Goal: Contribute content: Add original content to the website for others to see

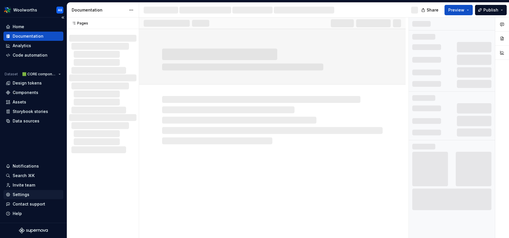
click at [36, 194] on div "Settings" at bounding box center [33, 195] width 55 height 6
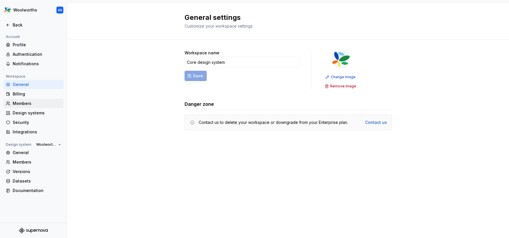
click at [28, 103] on div "Members" at bounding box center [37, 104] width 48 height 6
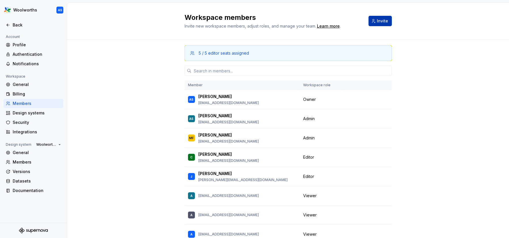
click at [380, 22] on span "Invite" at bounding box center [382, 21] width 11 height 6
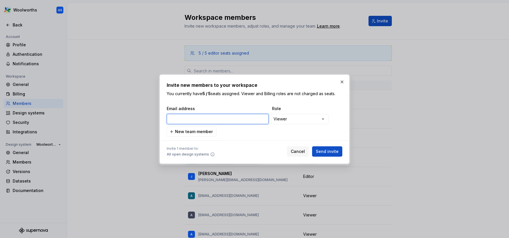
paste input "tlisa@woolworths.com.a"
click at [329, 150] on span "Send invite" at bounding box center [327, 152] width 23 height 6
type input "[EMAIL_ADDRESS][DOMAIN_NAME]"
click at [328, 150] on span "Send invite" at bounding box center [327, 152] width 23 height 6
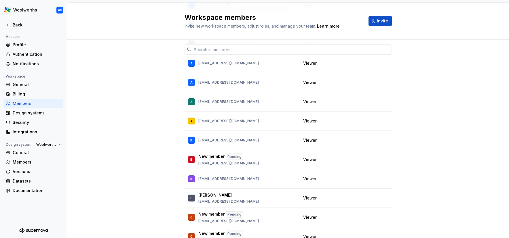
scroll to position [0, 0]
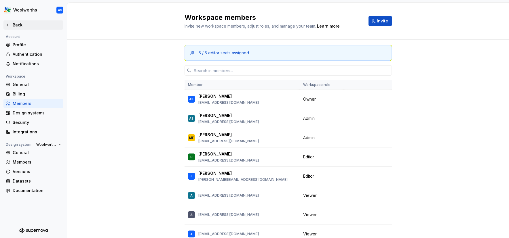
click at [16, 23] on div "Back" at bounding box center [37, 25] width 48 height 6
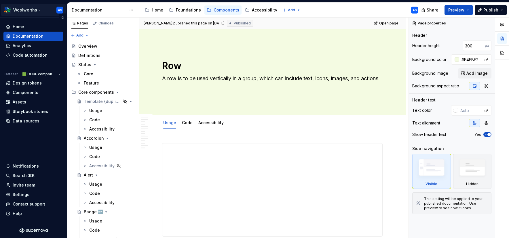
click at [39, 9] on html "Woolworths AS Home Documentation Analytics Code automation Dataset 🟩 CORE compo…" at bounding box center [254, 119] width 509 height 238
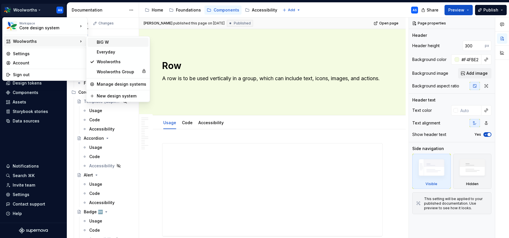
click at [118, 44] on div "BIG W" at bounding box center [122, 42] width 50 height 6
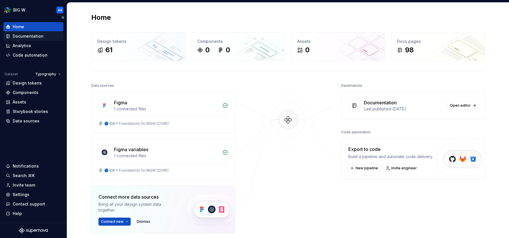
click at [40, 36] on div "Documentation" at bounding box center [28, 36] width 31 height 6
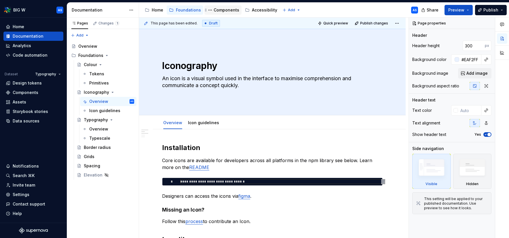
click at [224, 10] on div "Components" at bounding box center [227, 10] width 26 height 6
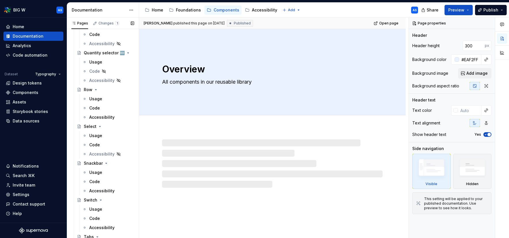
scroll to position [487, 0]
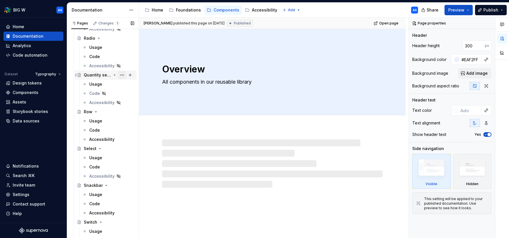
click at [123, 75] on button "Page tree" at bounding box center [122, 75] width 8 height 8
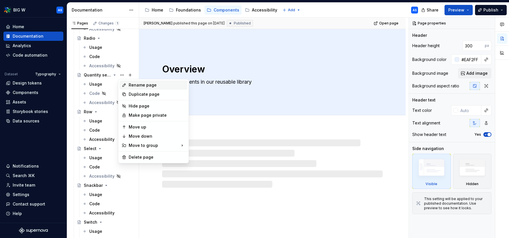
click at [136, 84] on div "Rename page" at bounding box center [157, 85] width 56 height 6
type textarea "*"
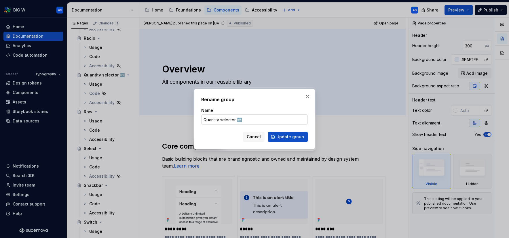
click at [234, 122] on input "Quantity selector 🆕" at bounding box center [254, 120] width 107 height 10
type input "Quantity stepper 🆕"
click at [289, 140] on button "Update group" at bounding box center [288, 137] width 40 height 10
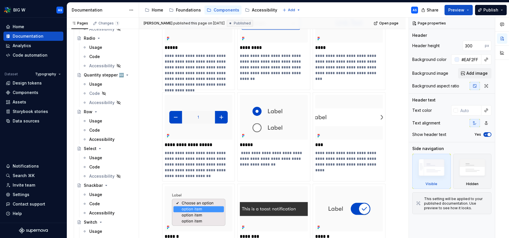
scroll to position [467, 0]
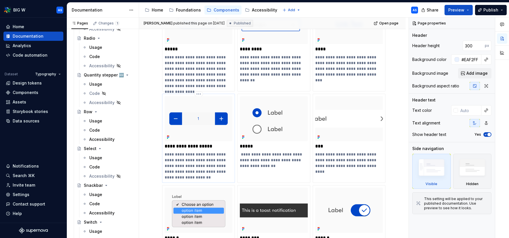
click at [193, 154] on p "**********" at bounding box center [199, 166] width 68 height 29
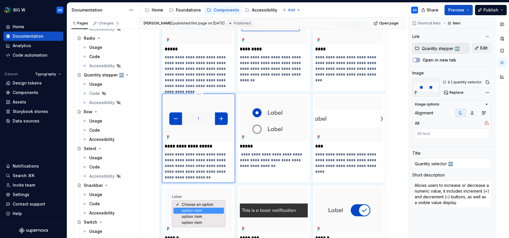
click at [194, 146] on p "**********" at bounding box center [199, 147] width 68 height 6
click at [196, 146] on p "**********" at bounding box center [199, 147] width 68 height 6
type textarea "*"
type input "Quantity s 🆕"
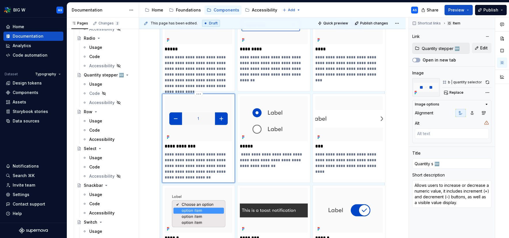
type textarea "*"
type input "Quantity ste 🆕"
type textarea "*"
type input "Quantity step 🆕"
type textarea "*"
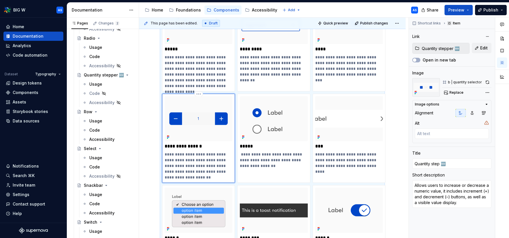
type input "Quantity [PERSON_NAME] 🆕"
type textarea "*"
type input "Quantity steppe 🆕"
type textarea "*"
type input "Quantity stepper 🆕"
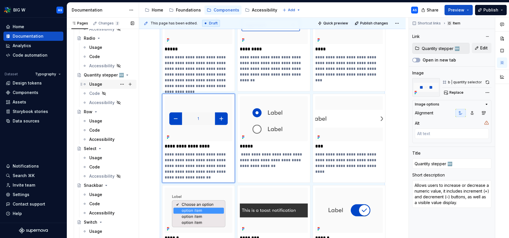
click at [101, 83] on div "Usage" at bounding box center [95, 85] width 13 height 6
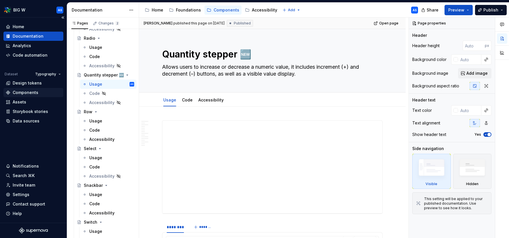
click at [29, 91] on div "Components" at bounding box center [26, 93] width 26 height 6
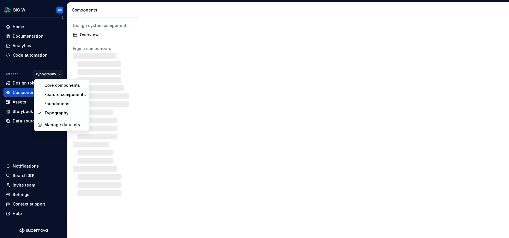
click at [55, 72] on html "BIG W AS Home Documentation Analytics Code automation Dataset Typography Design…" at bounding box center [254, 119] width 509 height 238
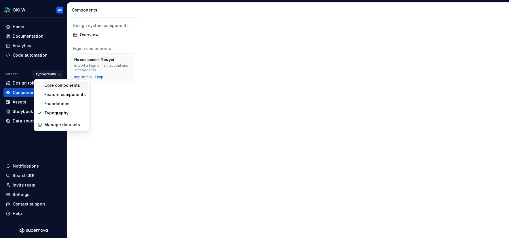
click at [56, 85] on div "Core components" at bounding box center [64, 86] width 41 height 6
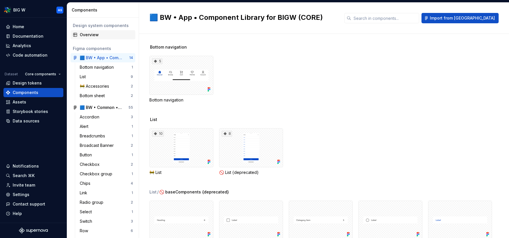
click at [97, 34] on div "Overview" at bounding box center [106, 35] width 53 height 6
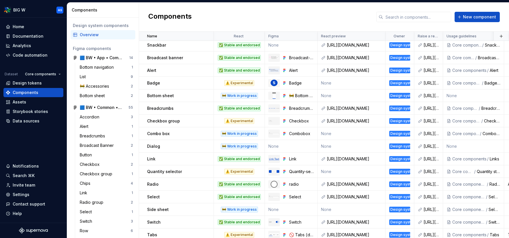
scroll to position [170, 0]
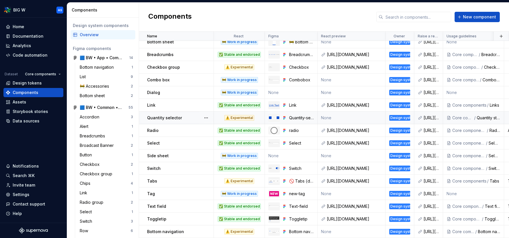
click at [186, 118] on div "Quantity selector" at bounding box center [180, 118] width 66 height 6
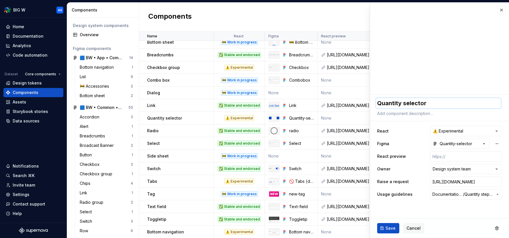
click at [416, 105] on textarea "Quantity selector" at bounding box center [438, 103] width 125 height 10
click at [443, 104] on textarea "Quantity selector" at bounding box center [438, 103] width 125 height 10
drag, startPoint x: 422, startPoint y: 102, endPoint x: 404, endPoint y: 103, distance: 18.2
click at [404, 103] on textarea "Quantity selector" at bounding box center [438, 103] width 125 height 10
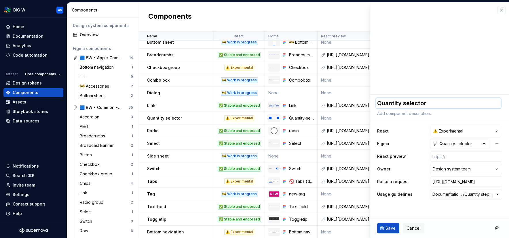
type textarea "*"
type textarea "Quantity s"
type textarea "*"
type textarea "Quantity st"
type textarea "*"
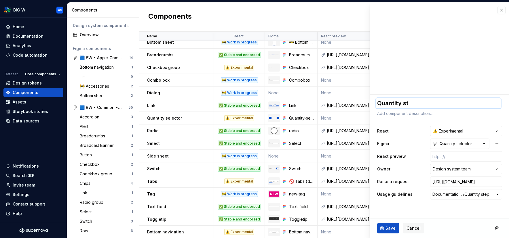
type textarea "Quantity ste"
type textarea "*"
type textarea "Quantity step"
type textarea "*"
type textarea "Quantity [PERSON_NAME]"
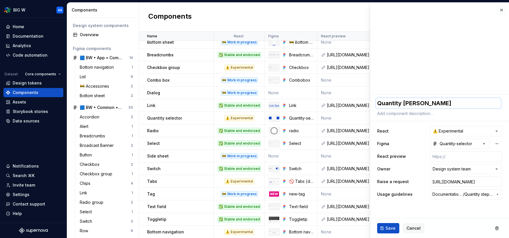
type textarea "*"
type textarea "Quantity steppe"
type textarea "*"
type textarea "Quantity stepper"
click at [392, 229] on span "Save" at bounding box center [391, 229] width 10 height 6
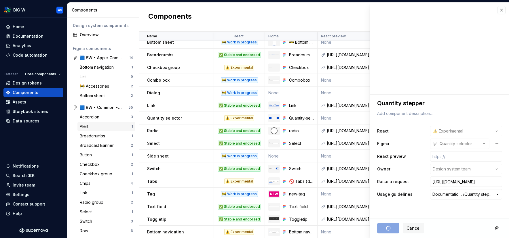
type textarea "*"
type textarea "Quantity stepper"
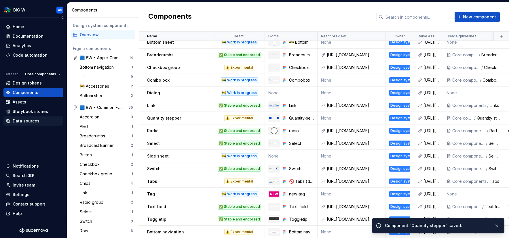
click at [24, 122] on div "Data sources" at bounding box center [26, 121] width 27 height 6
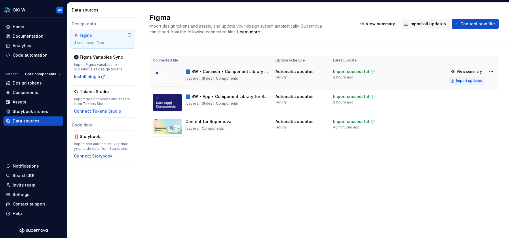
click at [465, 80] on div "Import updates" at bounding box center [469, 81] width 26 height 5
click at [38, 37] on div "Documentation" at bounding box center [28, 36] width 31 height 6
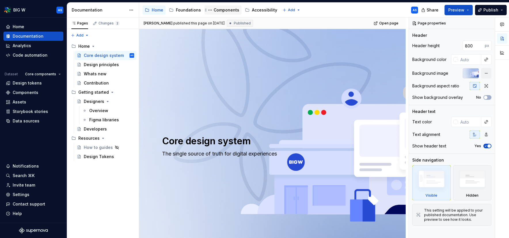
click at [231, 12] on div "Components" at bounding box center [227, 10] width 26 height 6
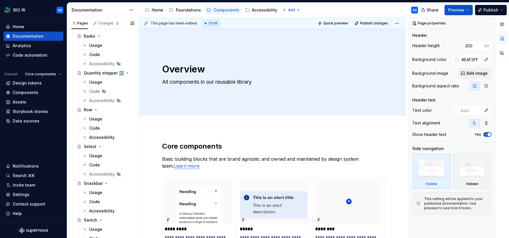
scroll to position [488, 0]
click at [103, 80] on div "Usage" at bounding box center [111, 83] width 45 height 8
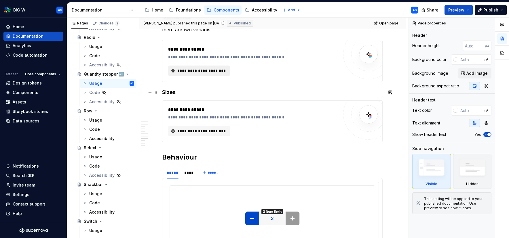
scroll to position [1011, 0]
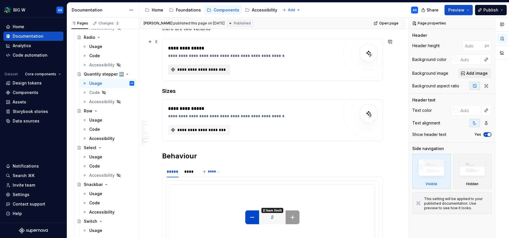
click at [210, 69] on span "**********" at bounding box center [202, 70] width 50 height 6
type textarea "*"
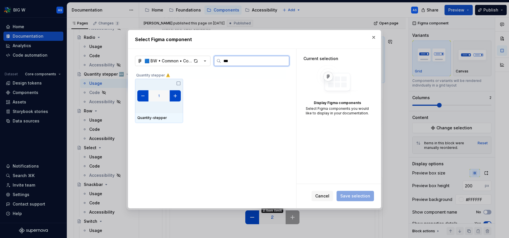
type input "****"
click at [151, 101] on img at bounding box center [158, 96] width 43 height 14
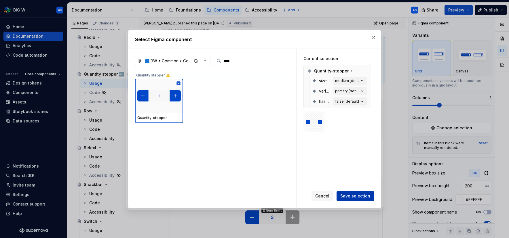
click at [357, 196] on span "Save selection" at bounding box center [355, 197] width 30 height 6
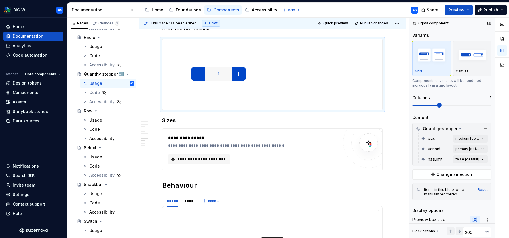
click at [479, 134] on div "size medium [default]" at bounding box center [454, 139] width 67 height 10
click at [477, 138] on div "Comments Open comments No comments yet Select ‘Comment’ from the block context …" at bounding box center [459, 128] width 100 height 221
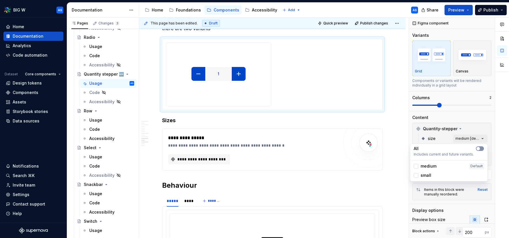
click at [477, 147] on icon "button" at bounding box center [478, 148] width 5 height 3
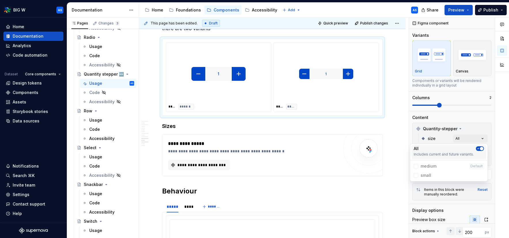
click at [482, 147] on button "button" at bounding box center [480, 149] width 8 height 5
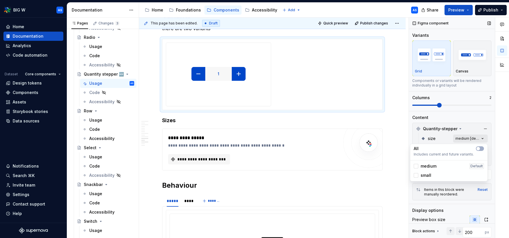
click at [469, 139] on div "Comments Open comments No comments yet Select ‘Comment’ from the block context …" at bounding box center [459, 128] width 100 height 221
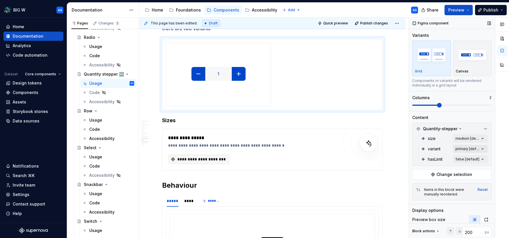
click at [471, 150] on div "Comments Open comments No comments yet Select ‘Comment’ from the block context …" at bounding box center [459, 128] width 100 height 221
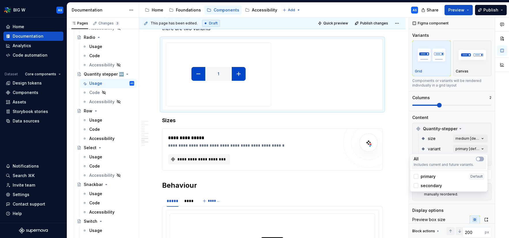
click at [479, 162] on div "All" at bounding box center [449, 159] width 70 height 6
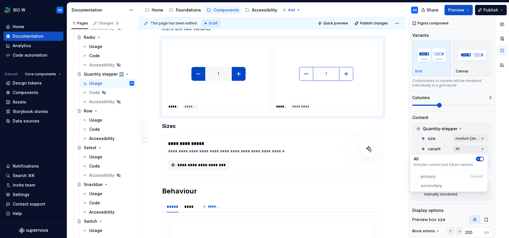
drag, startPoint x: 240, startPoint y: 153, endPoint x: 235, endPoint y: 158, distance: 6.5
click at [240, 153] on html "BIG W AS Home Documentation Analytics Code automation Dataset Core components D…" at bounding box center [254, 119] width 509 height 238
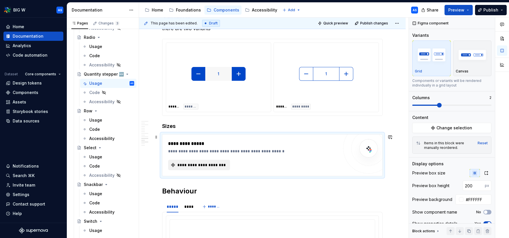
click at [213, 166] on span "**********" at bounding box center [202, 165] width 50 height 6
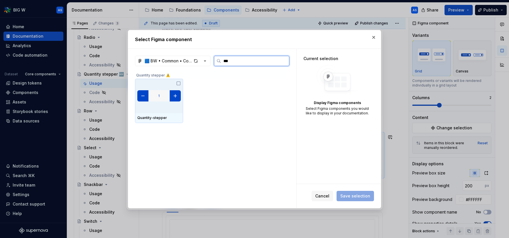
type input "****"
click at [173, 99] on img at bounding box center [158, 96] width 43 height 14
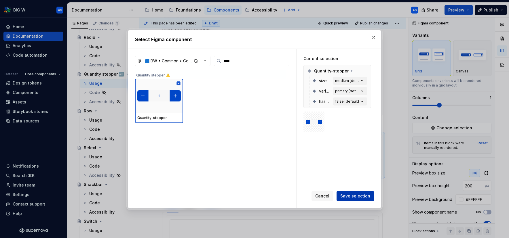
click at [361, 197] on span "Save selection" at bounding box center [355, 197] width 30 height 6
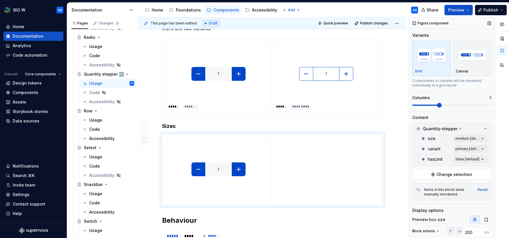
scroll to position [2, 0]
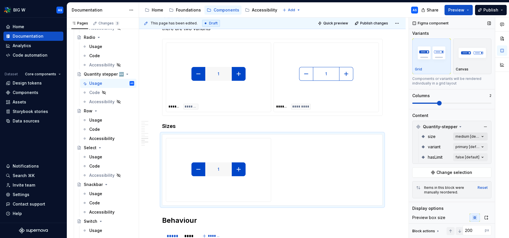
click at [477, 136] on div "Comments Open comments No comments yet Select ‘Comment’ from the block context …" at bounding box center [459, 128] width 100 height 221
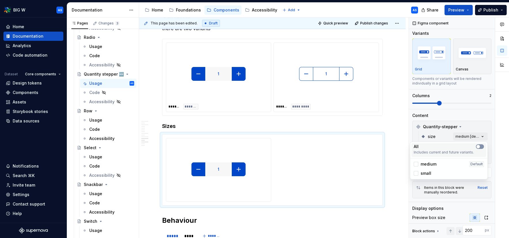
click at [482, 147] on button "button" at bounding box center [480, 147] width 8 height 5
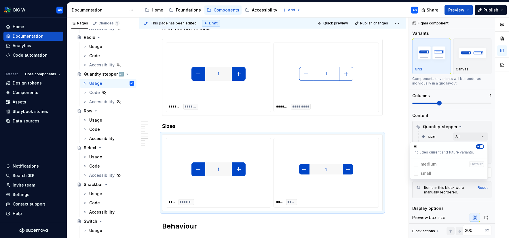
click at [400, 182] on html "BIG W AS Home Documentation Analytics Code automation Dataset Core components D…" at bounding box center [254, 119] width 509 height 238
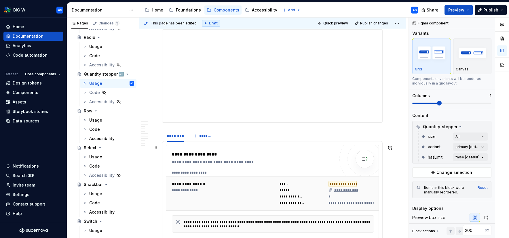
scroll to position [91, 0]
click at [29, 93] on div "Components" at bounding box center [26, 93] width 26 height 6
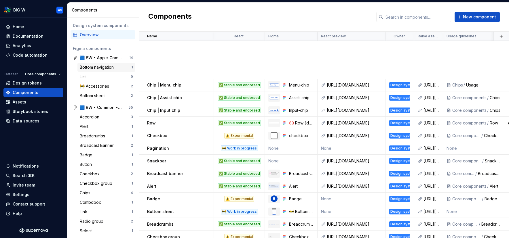
scroll to position [170, 0]
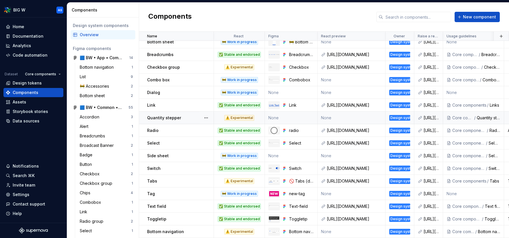
click at [183, 119] on div "Quantity stepper" at bounding box center [180, 118] width 66 height 6
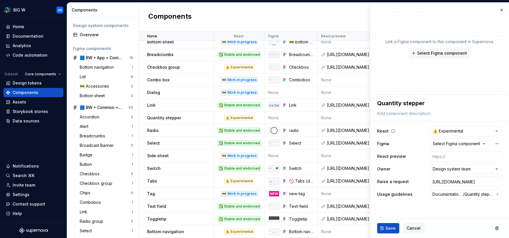
type textarea "*"
click at [453, 145] on div "Select Figma component" at bounding box center [456, 144] width 47 height 6
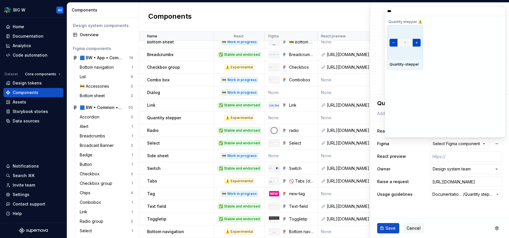
type input "****"
click at [411, 52] on div at bounding box center [405, 42] width 36 height 35
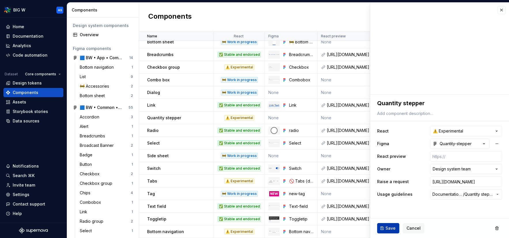
click at [391, 229] on span "Save" at bounding box center [391, 229] width 10 height 6
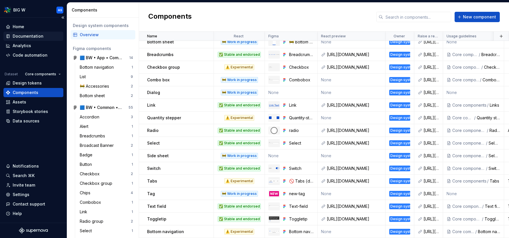
click at [29, 36] on div "Documentation" at bounding box center [28, 36] width 31 height 6
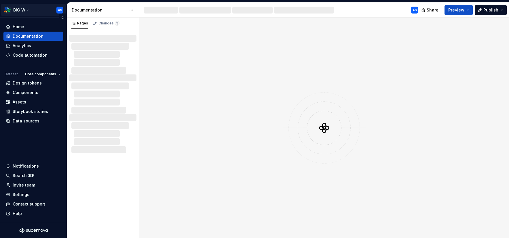
click at [26, 9] on html "BIG W AS Home Documentation Analytics Code automation Dataset Core components D…" at bounding box center [254, 119] width 509 height 238
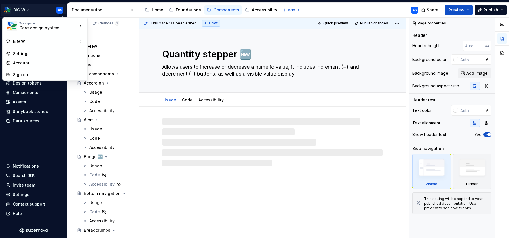
drag, startPoint x: 26, startPoint y: 9, endPoint x: 31, endPoint y: 9, distance: 4.6
click at [26, 9] on html "BIG W AS Home Documentation Analytics Code automation Dataset Core components D…" at bounding box center [254, 119] width 509 height 238
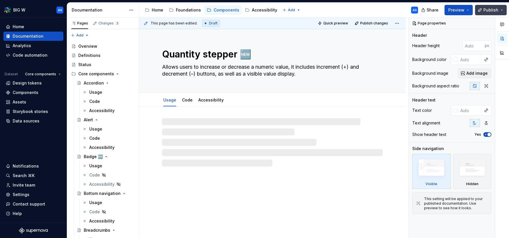
click at [490, 10] on span "Publish" at bounding box center [491, 10] width 15 height 6
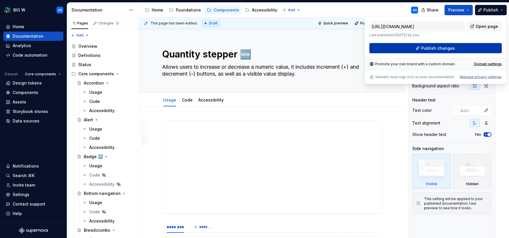
click at [459, 48] on button "Publish changes" at bounding box center [435, 48] width 132 height 10
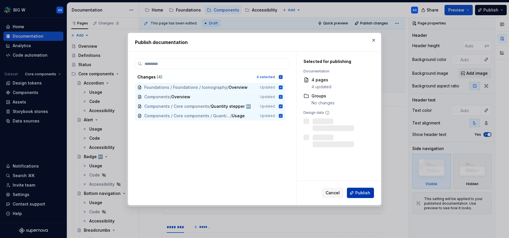
click at [360, 191] on span "Publish" at bounding box center [362, 193] width 15 height 6
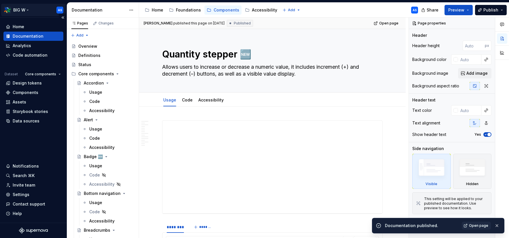
click at [22, 9] on html "BIG W AS Home Documentation Analytics Code automation Dataset Core components D…" at bounding box center [254, 119] width 509 height 238
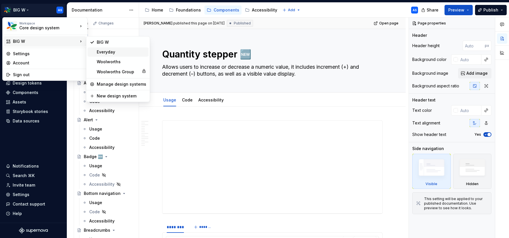
click at [106, 52] on div "Everyday" at bounding box center [122, 52] width 50 height 6
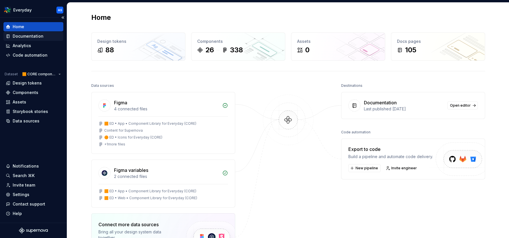
click at [30, 36] on div "Documentation" at bounding box center [28, 36] width 31 height 6
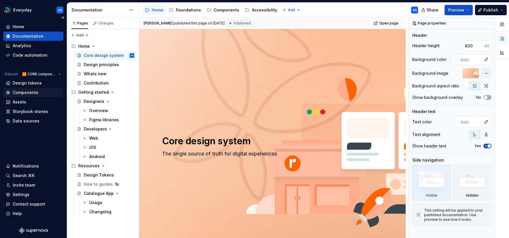
click at [36, 94] on div "Components" at bounding box center [26, 93] width 26 height 6
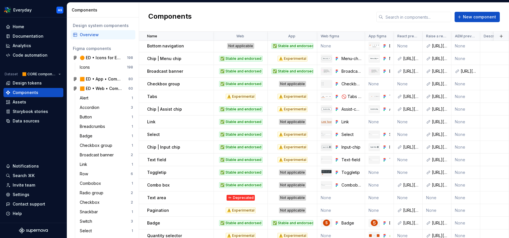
scroll to position [132, 0]
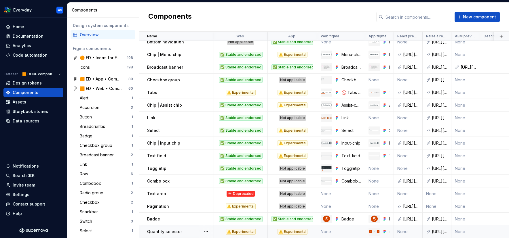
click at [177, 230] on p "Quantity selector" at bounding box center [164, 232] width 35 height 6
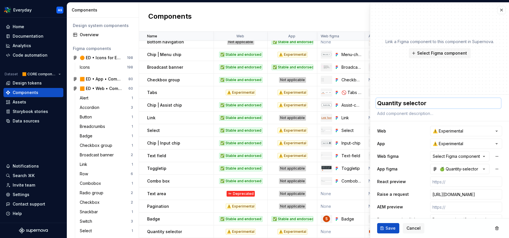
click at [421, 103] on textarea "Quantity selector" at bounding box center [438, 103] width 125 height 10
click at [440, 102] on textarea "Quantity selector" at bounding box center [438, 103] width 125 height 10
drag, startPoint x: 439, startPoint y: 102, endPoint x: 407, endPoint y: 104, distance: 32.0
click at [407, 104] on textarea "Quantity selector" at bounding box center [438, 103] width 125 height 10
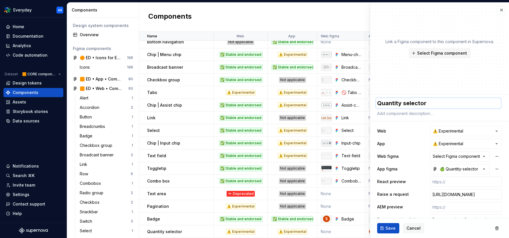
type textarea "*"
type textarea "Quantity st"
type textarea "*"
type textarea "Quantity ste"
type textarea "*"
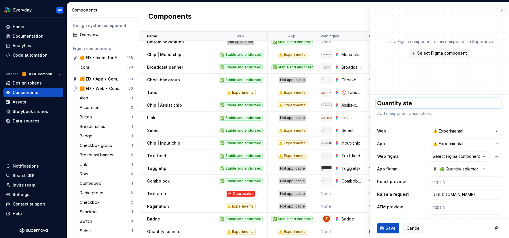
type textarea "Quantity step"
type textarea "*"
type textarea "Quantity [PERSON_NAME]"
type textarea "*"
type textarea "Quantity steppe"
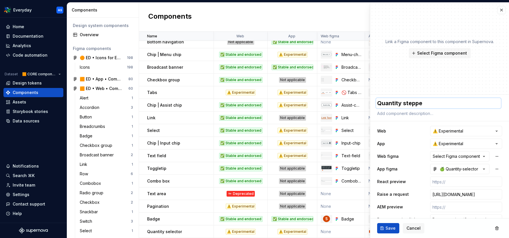
type textarea "*"
type textarea "Quantity stepper"
click at [458, 156] on div "Select Figma component" at bounding box center [456, 157] width 47 height 6
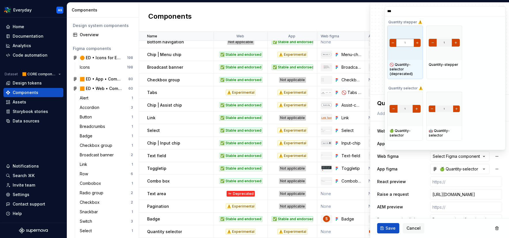
type input "****"
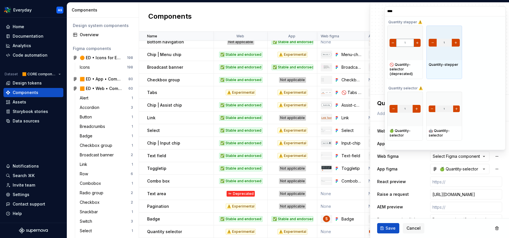
click at [447, 59] on div at bounding box center [445, 43] width 36 height 35
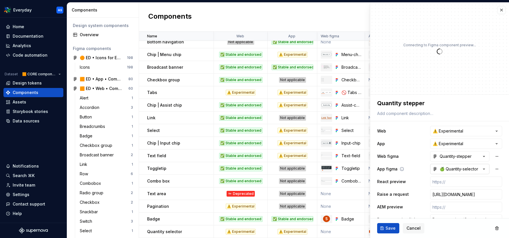
type textarea "*"
click at [458, 170] on div "🍏 Quantity-selector" at bounding box center [456, 169] width 46 height 6
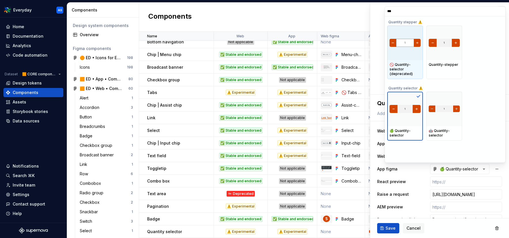
type input "****"
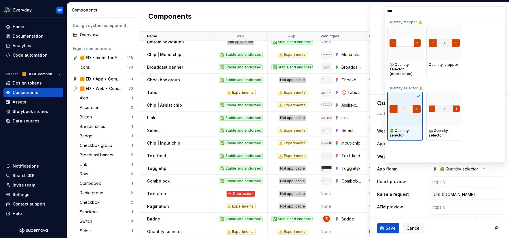
click at [417, 108] on img at bounding box center [405, 109] width 31 height 8
click at [500, 10] on input "****" at bounding box center [445, 11] width 120 height 5
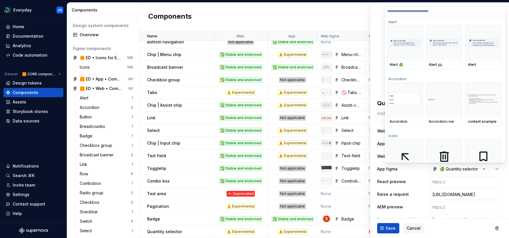
click at [382, 25] on html "Everyday AS Home Documentation Analytics Code automation Dataset 🟧 CORE compone…" at bounding box center [254, 119] width 509 height 238
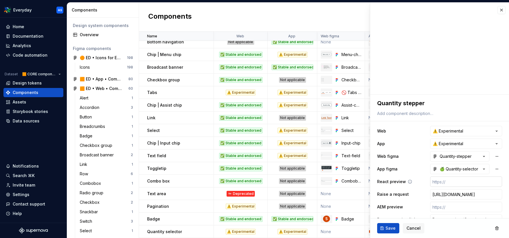
scroll to position [11, 0]
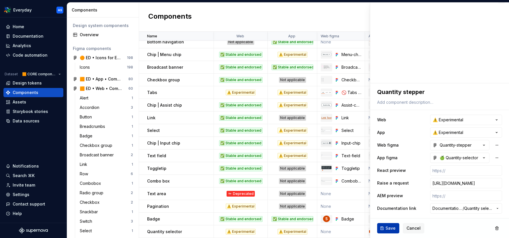
click at [386, 230] on span "Save" at bounding box center [391, 229] width 10 height 6
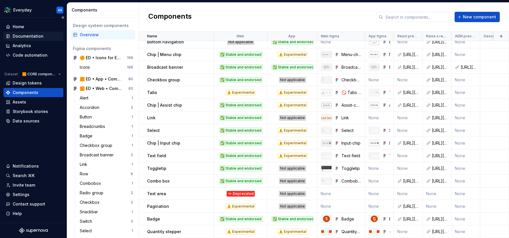
click at [35, 35] on div "Documentation" at bounding box center [28, 36] width 31 height 6
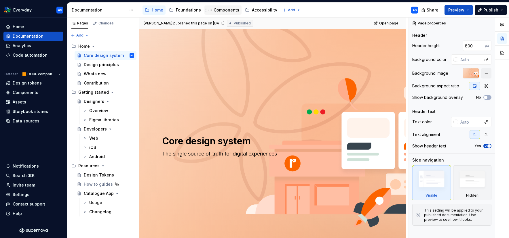
click at [217, 11] on div "Components" at bounding box center [227, 10] width 26 height 6
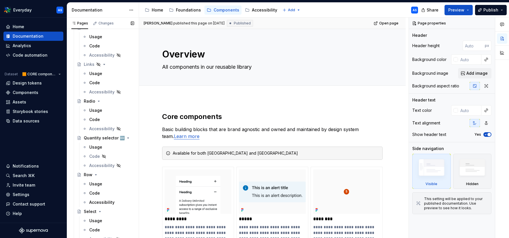
scroll to position [496, 0]
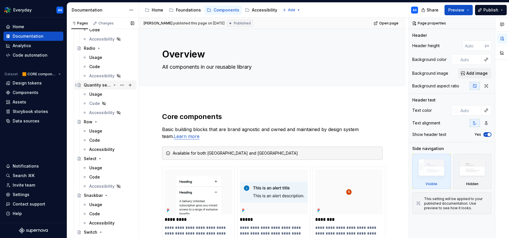
click at [105, 84] on div "Quantity selector 🆕" at bounding box center [97, 85] width 27 height 6
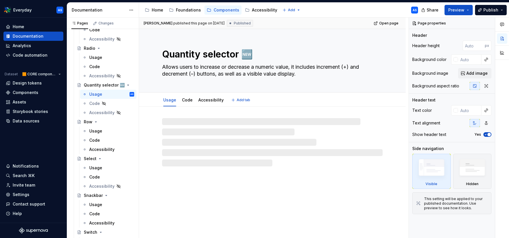
click at [227, 55] on textarea "Quantity selector 🆕" at bounding box center [271, 55] width 221 height 14
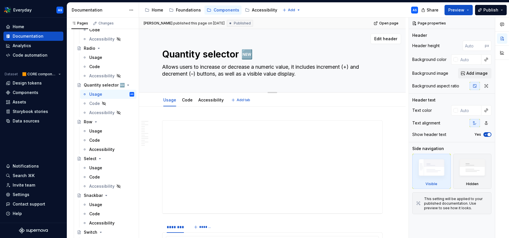
click at [215, 51] on textarea "Quantity selector 🆕" at bounding box center [271, 55] width 221 height 14
type textarea "*"
type textarea "Quantity s 🆕"
type textarea "*"
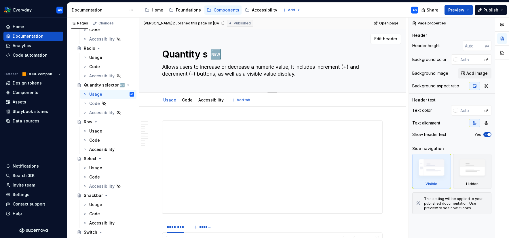
type textarea "Quantity st 🆕"
type textarea "*"
type textarea "Quantity ste 🆕"
type textarea "*"
type textarea "Quantity step 🆕"
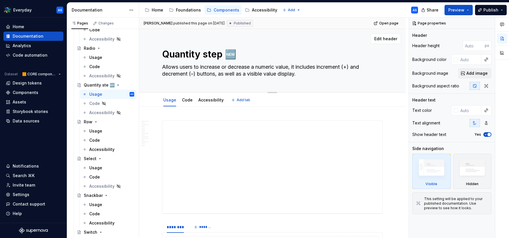
type textarea "*"
type textarea "Quantity [PERSON_NAME] 🆕"
type textarea "*"
type textarea "Quantity steppe 🆕"
type textarea "*"
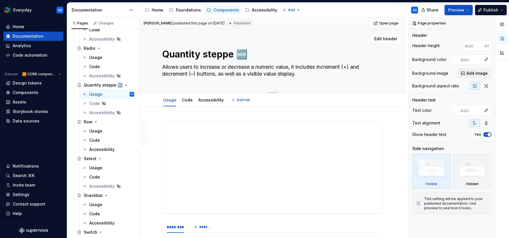
type textarea "Quantity stepper 🆕"
type textarea "*"
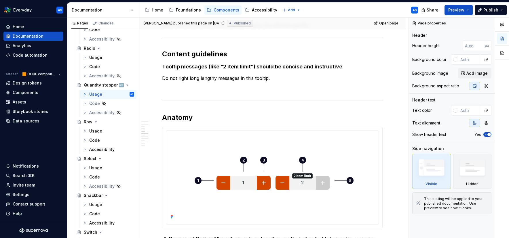
type textarea "Quantity stepper 🆕"
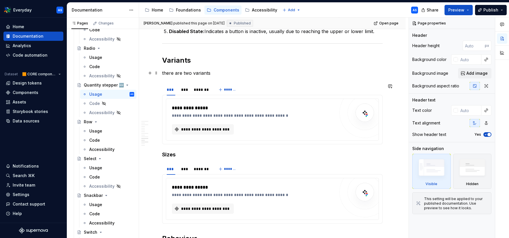
scroll to position [963, 0]
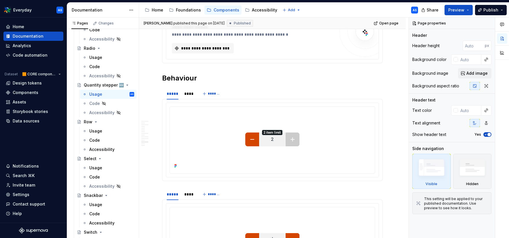
type textarea "*"
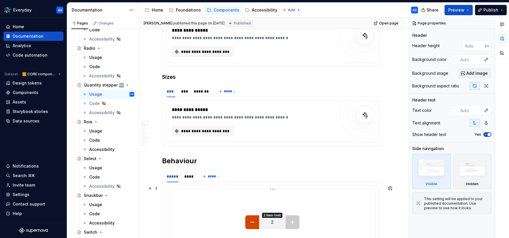
scroll to position [966, 0]
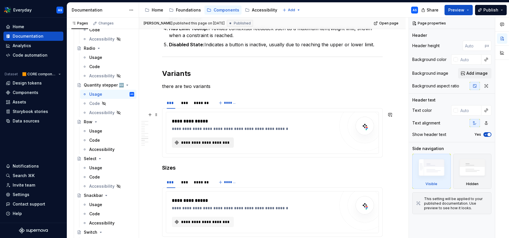
click at [207, 143] on span "**********" at bounding box center [205, 143] width 50 height 6
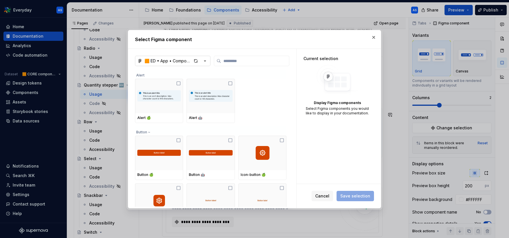
click at [207, 63] on icon "button" at bounding box center [205, 61] width 6 height 6
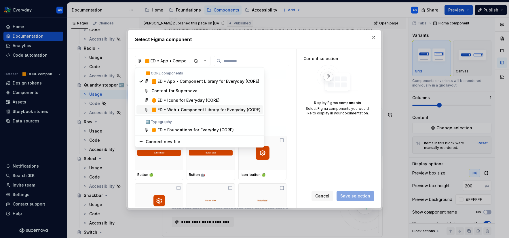
click at [186, 111] on div "🟧 ED • Web • Component Library for Everyday (CORE)" at bounding box center [205, 110] width 109 height 6
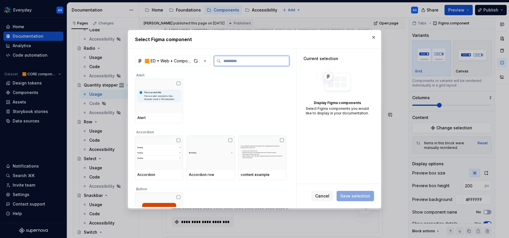
click at [240, 62] on input "search" at bounding box center [255, 61] width 68 height 6
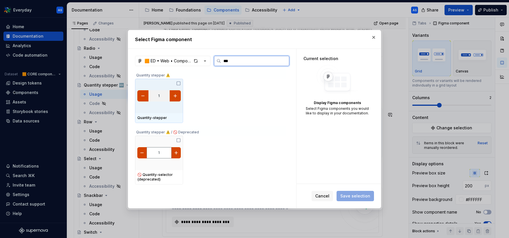
type input "****"
click at [168, 98] on img at bounding box center [158, 96] width 43 height 14
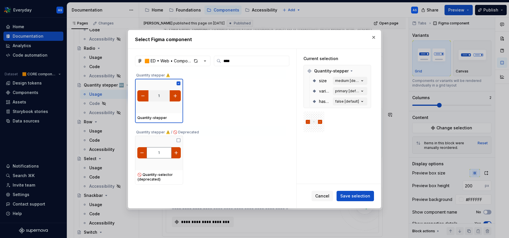
click at [356, 195] on span "Save selection" at bounding box center [355, 197] width 30 height 6
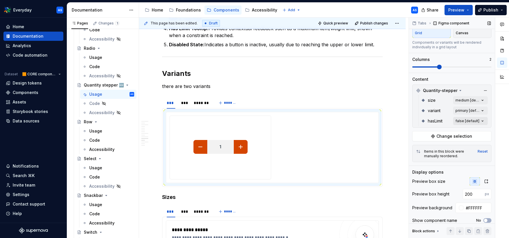
scroll to position [39, 0]
click at [478, 109] on div "Comments Open comments No comments yet Select ‘Comment’ from the block context …" at bounding box center [459, 128] width 100 height 221
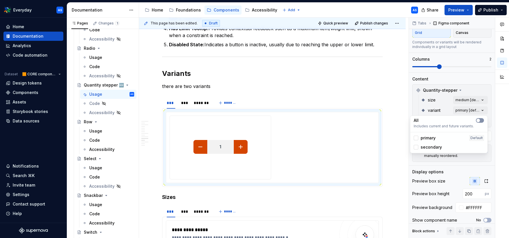
click at [477, 121] on span "button" at bounding box center [478, 120] width 3 height 3
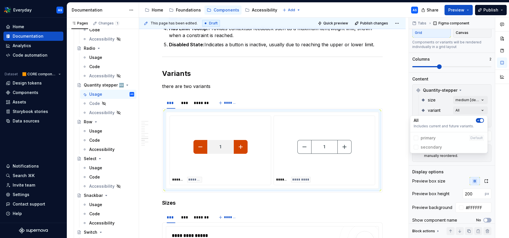
click at [258, 205] on html "Everyday AS Home Documentation Analytics Code automation Dataset 🟧 CORE compone…" at bounding box center [254, 119] width 509 height 238
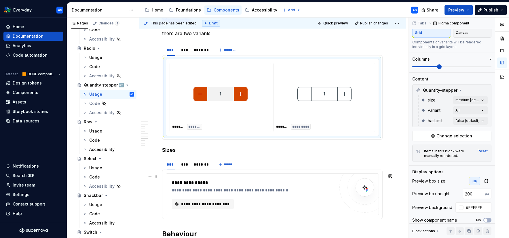
scroll to position [1025, 0]
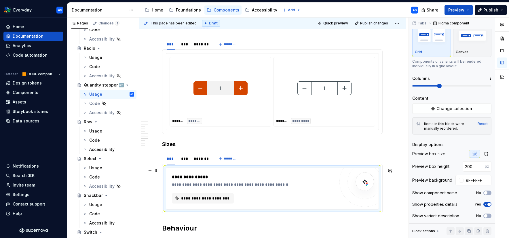
click at [255, 182] on div "**********" at bounding box center [255, 185] width 166 height 6
click at [465, 110] on span "Change selection" at bounding box center [455, 109] width 36 height 6
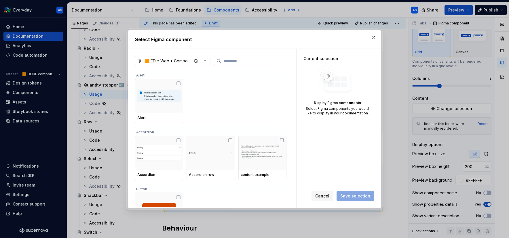
type input "****"
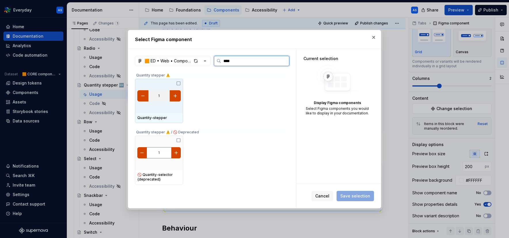
click at [168, 101] on img at bounding box center [158, 96] width 43 height 14
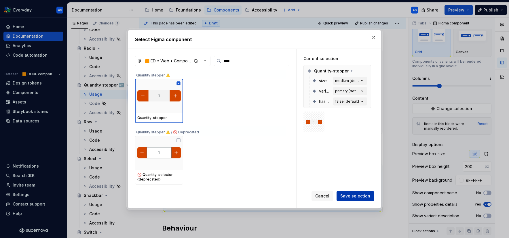
click at [365, 195] on span "Save selection" at bounding box center [355, 197] width 30 height 6
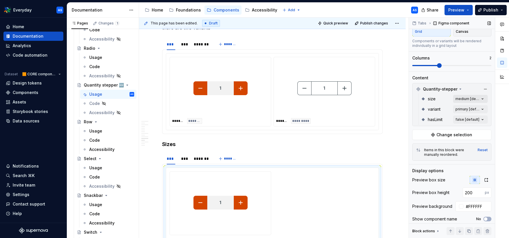
scroll to position [66, 0]
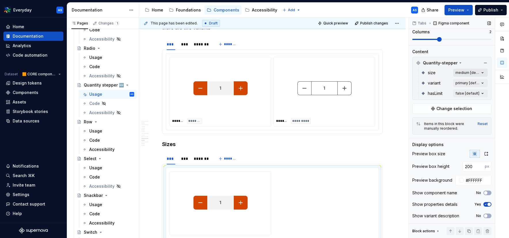
drag, startPoint x: 469, startPoint y: 67, endPoint x: 469, endPoint y: 71, distance: 3.5
click at [469, 68] on div "Quantity-stepper size medium [default] variant primary [default] hasLimit false…" at bounding box center [452, 78] width 76 height 40
click at [469, 73] on div "Comments Open comments No comments yet Select ‘Comment’ from the block context …" at bounding box center [459, 128] width 100 height 221
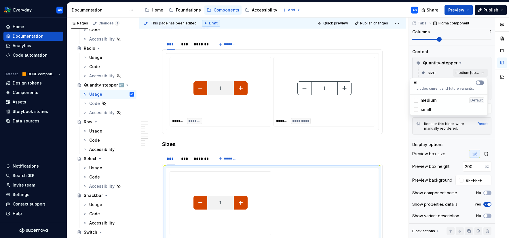
click at [482, 84] on button "button" at bounding box center [480, 83] width 8 height 5
click at [448, 72] on div "Comments Open comments No comments yet Select ‘Comment’ from the block context …" at bounding box center [459, 128] width 100 height 221
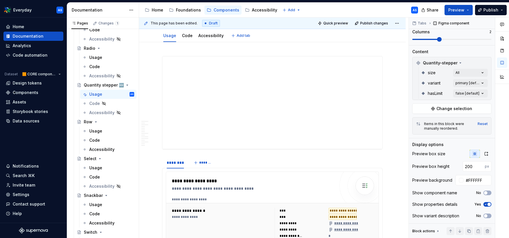
scroll to position [0, 0]
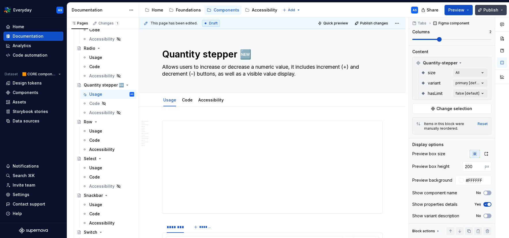
click at [498, 8] on span "Publish" at bounding box center [491, 10] width 15 height 6
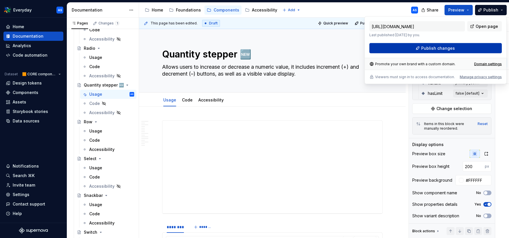
click at [463, 48] on button "Publish changes" at bounding box center [435, 48] width 132 height 10
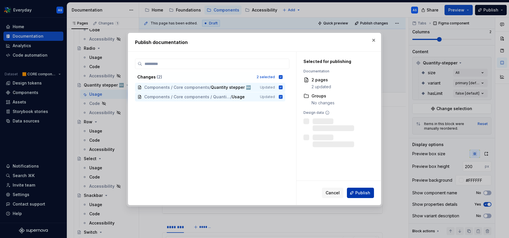
click at [368, 194] on span "Publish" at bounding box center [362, 193] width 15 height 6
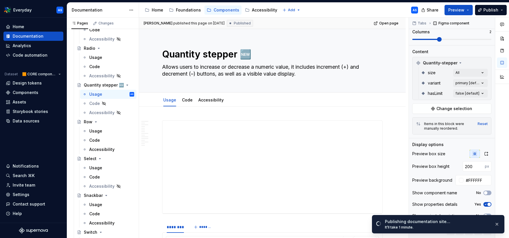
type textarea "*"
